Goal: Task Accomplishment & Management: Manage account settings

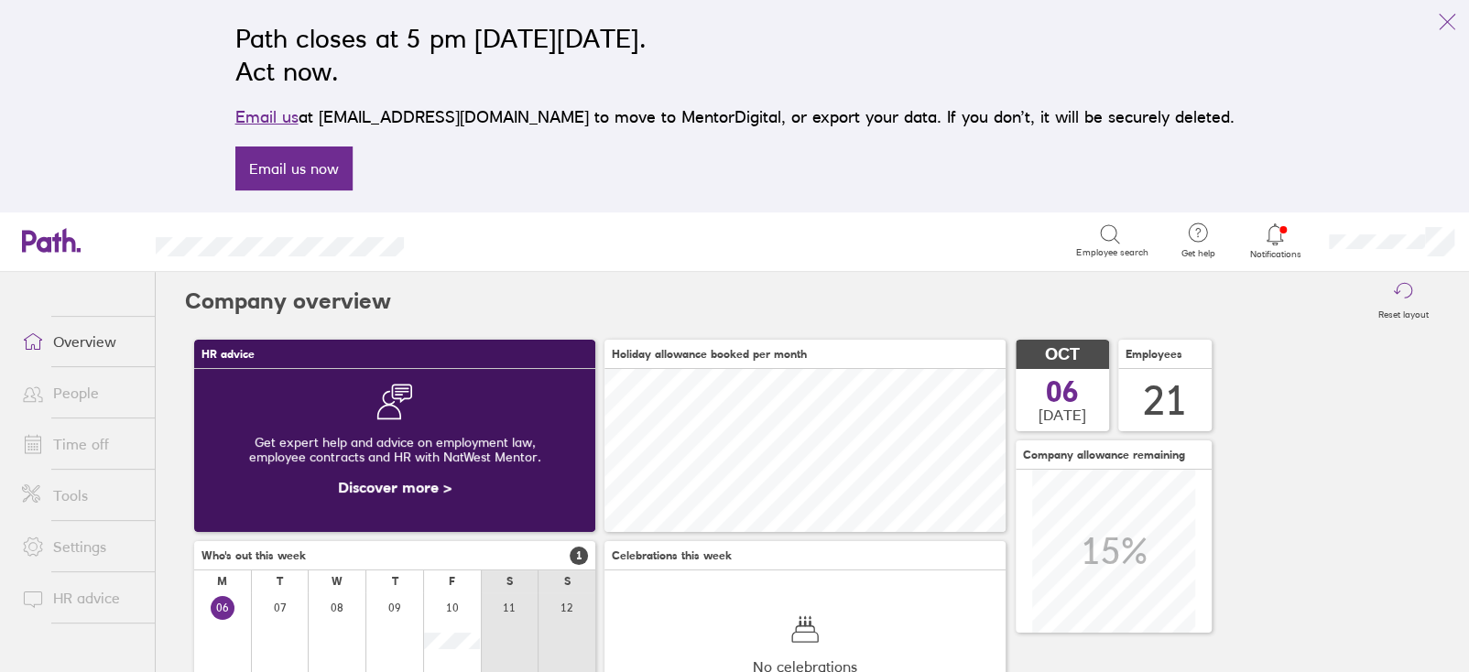
click at [91, 444] on link "Time off" at bounding box center [80, 444] width 147 height 37
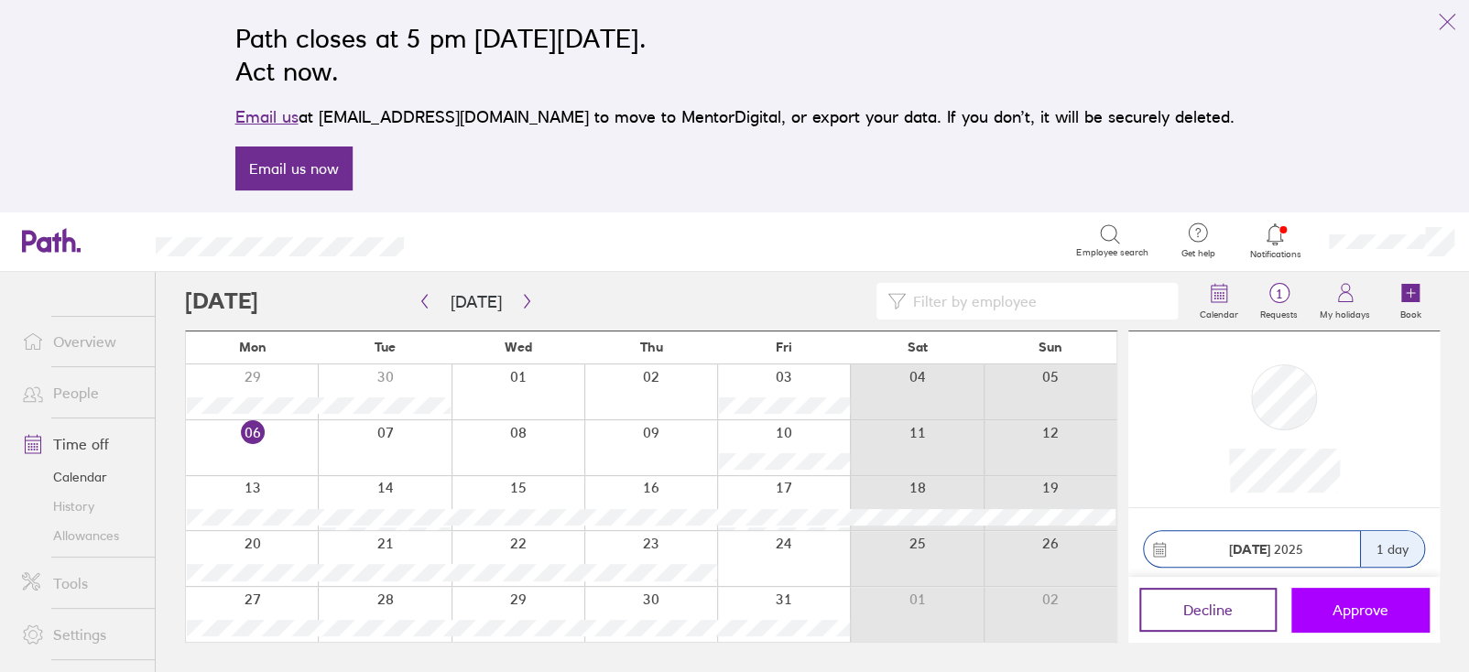
click at [1357, 626] on button "Approve" at bounding box center [1359, 610] width 137 height 44
